Goal: Check status

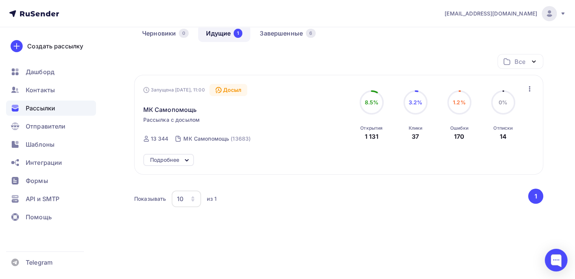
scroll to position [47, 0]
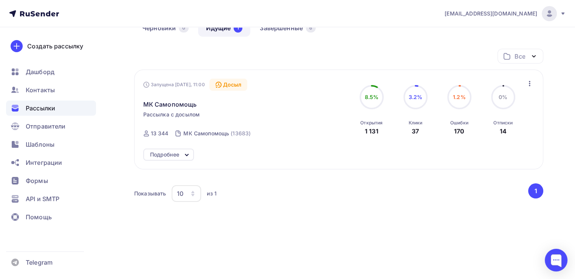
click at [186, 156] on icon at bounding box center [186, 154] width 9 height 9
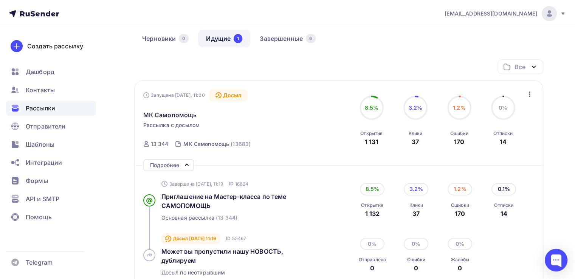
scroll to position [38, 0]
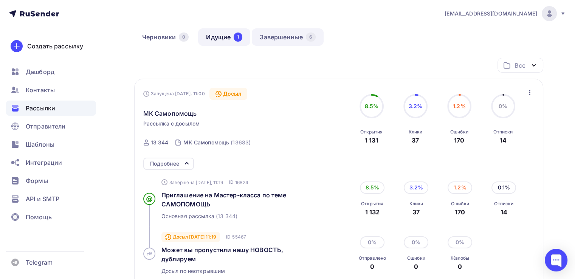
click at [282, 36] on link "Завершенные 6" at bounding box center [288, 36] width 72 height 17
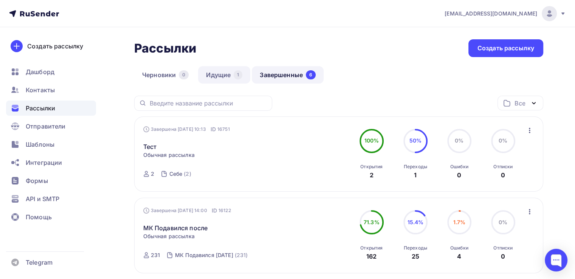
click at [221, 73] on link "Идущие 1" at bounding box center [224, 74] width 52 height 17
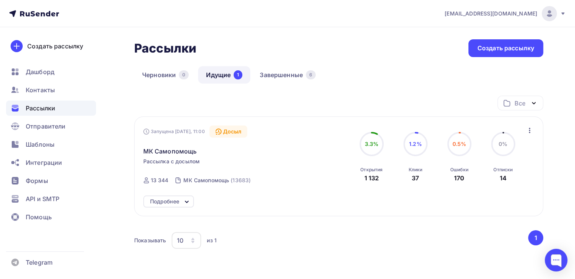
click at [215, 99] on div "Все Все папки Создать новую папку" at bounding box center [338, 106] width 409 height 21
click at [188, 204] on icon at bounding box center [186, 201] width 9 height 9
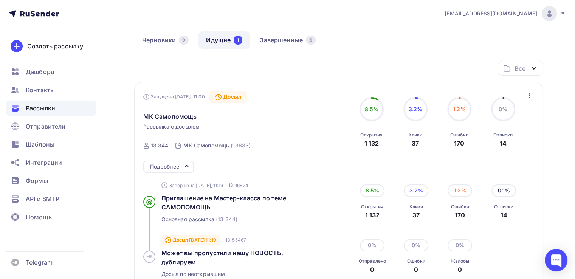
scroll to position [38, 0]
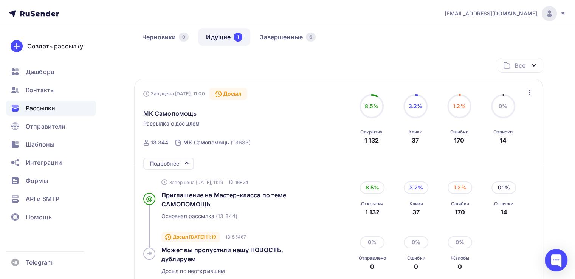
drag, startPoint x: 258, startPoint y: 92, endPoint x: 237, endPoint y: 93, distance: 21.2
click at [237, 93] on div "Запущена Сегодня, 11:00 Досыл МК Самопомощь Рассылка с досылом Отправлена Сегод…" at bounding box center [229, 120] width 172 height 64
click at [277, 109] on div "МК Самопомощь" at bounding box center [229, 109] width 172 height 18
drag, startPoint x: 141, startPoint y: 93, endPoint x: 159, endPoint y: 95, distance: 18.6
click at [159, 95] on div "Запущена Сегодня, 11:00 Досыл МК Самопомощь Рассылка с досылом Отправлена Сегод…" at bounding box center [338, 184] width 409 height 211
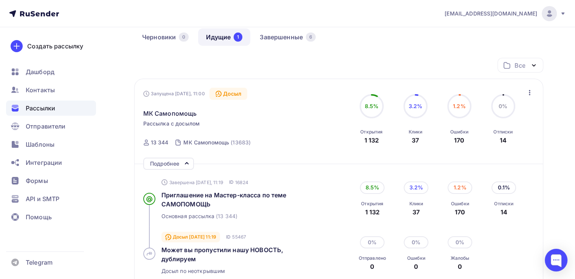
click at [159, 58] on div "Все Все папки Создать новую папку" at bounding box center [338, 68] width 409 height 21
click at [154, 82] on div "Запущена Сегодня, 11:00 Досыл МК Самопомощь Рассылка с досылом Отправлена Сегод…" at bounding box center [338, 184] width 409 height 211
